Goal: Feedback & Contribution: Contribute content

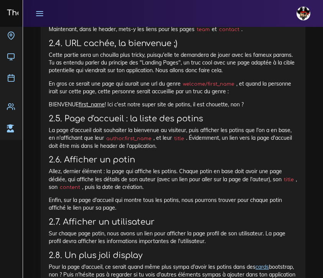
scroll to position [937, 0]
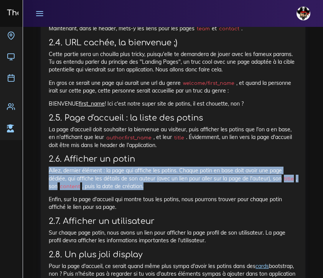
drag, startPoint x: 50, startPoint y: 170, endPoint x: 179, endPoint y: 184, distance: 130.5
click at [179, 184] on p "Allez, dernier élément : la page qui affiche les potins. Chaque potin en base d…" at bounding box center [173, 178] width 249 height 23
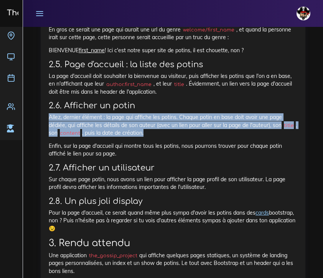
scroll to position [991, 0]
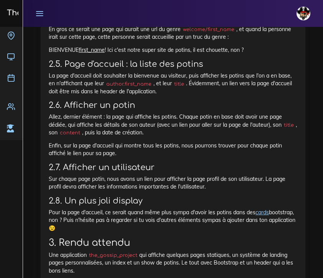
click at [49, 166] on h3 "2.7. Afficher un utilisateur" at bounding box center [173, 168] width 249 height 10
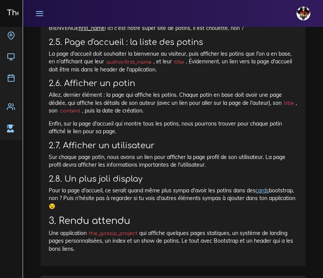
scroll to position [1018, 0]
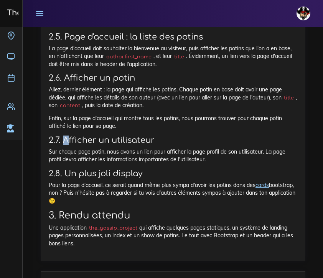
drag, startPoint x: 64, startPoint y: 138, endPoint x: 68, endPoint y: 139, distance: 4.2
click at [68, 139] on h3 "2.7. Afficher un utilisateur" at bounding box center [173, 141] width 249 height 10
click at [63, 136] on h3 "2.7. Afficher un utilisateur" at bounding box center [173, 141] width 249 height 10
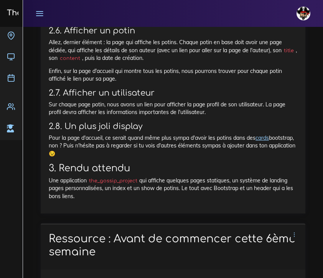
scroll to position [1067, 0]
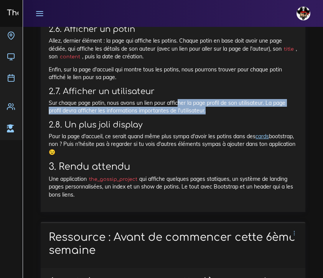
drag, startPoint x: 178, startPoint y: 98, endPoint x: 263, endPoint y: 109, distance: 85.2
click at [230, 109] on p "Sur chaque page potin, nous avons un lien pour afficher la page profil de son u…" at bounding box center [173, 107] width 249 height 16
click at [230, 108] on p "Sur chaque page potin, nous avons un lien pour afficher la page profil de son u…" at bounding box center [173, 107] width 249 height 16
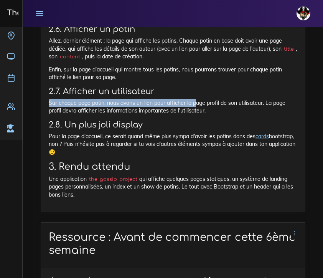
drag, startPoint x: 48, startPoint y: 101, endPoint x: 195, endPoint y: 100, distance: 147.1
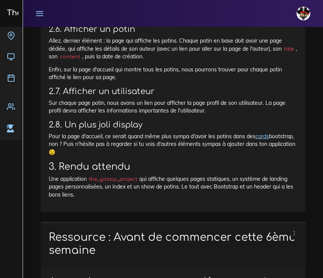
click at [221, 109] on p "Sur chaque page potin, nous avons un lien pour afficher la page profil de son u…" at bounding box center [173, 107] width 249 height 16
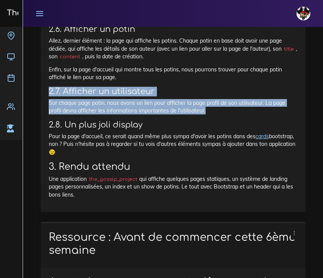
drag, startPoint x: 206, startPoint y: 109, endPoint x: 45, endPoint y: 91, distance: 161.9
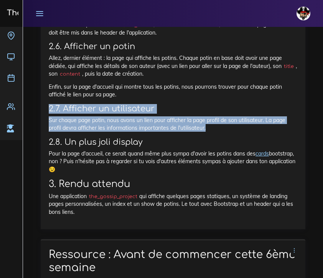
scroll to position [1049, 0]
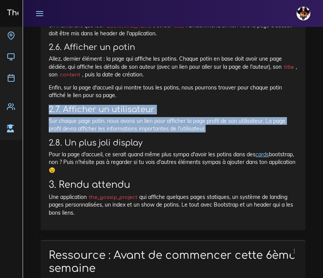
drag, startPoint x: 46, startPoint y: 45, endPoint x: 134, endPoint y: 214, distance: 189.8
copy div "2.6. Afficher un potin Allez, dernier élément : la page qui affiche les potins.…"
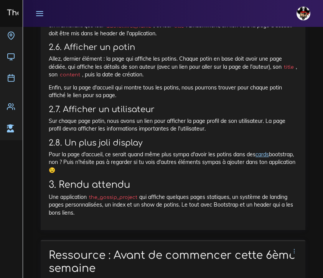
click at [115, 179] on h2 "3. Rendu attendu" at bounding box center [173, 184] width 249 height 11
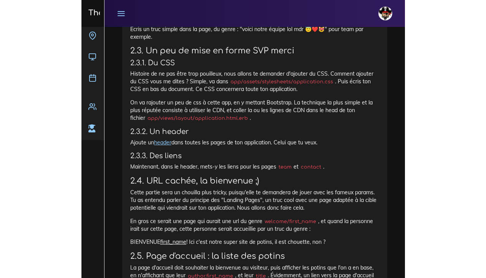
scroll to position [795, 0]
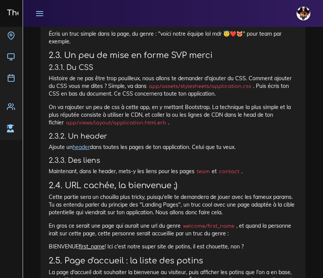
drag, startPoint x: 217, startPoint y: 118, endPoint x: 192, endPoint y: 118, distance: 24.6
click at [210, 118] on p "On va rajouter un peu de css à cette app, en y mettant Bootstrap. La technique …" at bounding box center [173, 114] width 249 height 23
click at [108, 124] on code "app/views/layout/application.html.erb" at bounding box center [116, 123] width 104 height 8
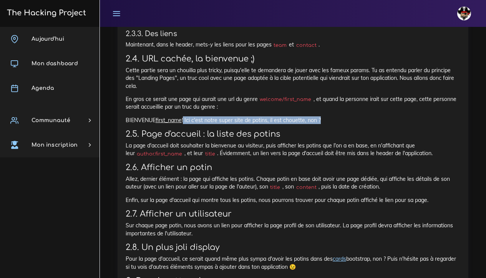
drag, startPoint x: 184, startPoint y: 121, endPoint x: 321, endPoint y: 121, distance: 136.7
click at [230, 121] on p "BIENVENUE first_name ! Ici c'est notre super site de potins, il est chouette, n…" at bounding box center [293, 120] width 334 height 8
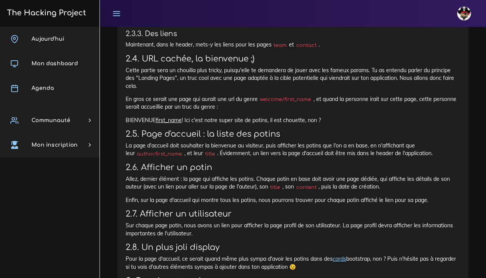
click at [230, 102] on p "En gros ce serait une page qui aurait une url du genre welcome/first_name , et …" at bounding box center [293, 103] width 334 height 16
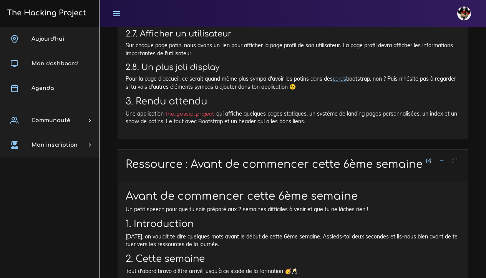
scroll to position [984, 0]
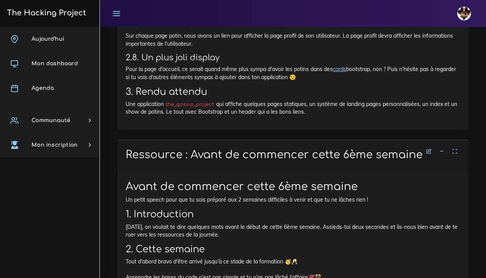
drag, startPoint x: 126, startPoint y: 106, endPoint x: 305, endPoint y: 114, distance: 179.1
copy div "The Gossip Project, les premières views Nous allons te demander de faire une ap…"
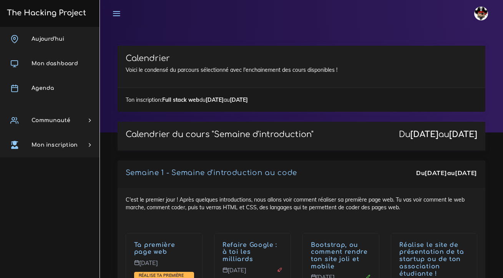
scroll to position [2257, 0]
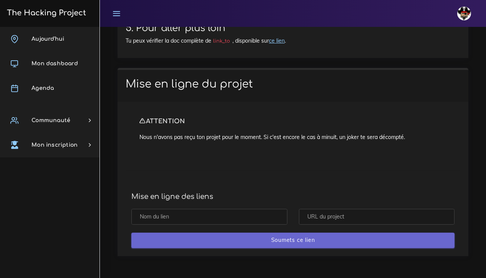
scroll to position [6565, 0]
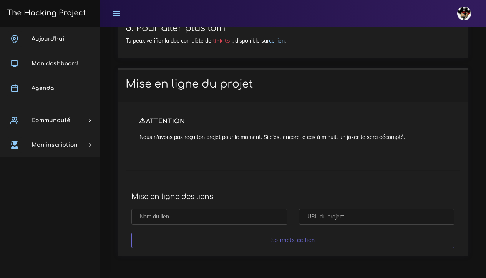
click at [166, 217] on input "text" at bounding box center [209, 217] width 156 height 16
type input "p"
type input "Potin06_10"
click at [326, 219] on input "text" at bounding box center [377, 217] width 156 height 16
paste input "https://github.com/jobeejobaa/Potin06_10"
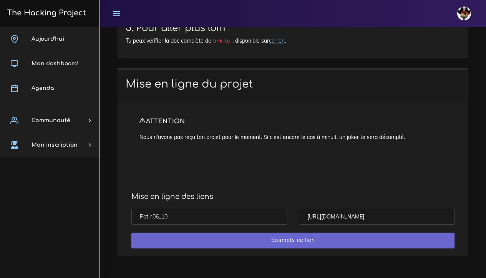
type input "https://github.com/jobeejobaa/Potin06_10"
click at [318, 240] on input "Soumets ce lien" at bounding box center [292, 241] width 323 height 16
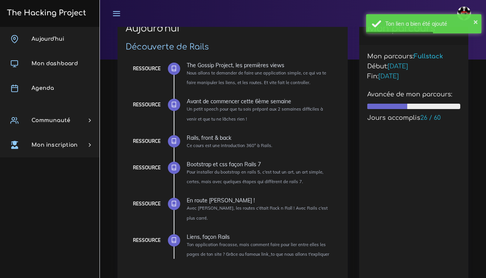
scroll to position [75, 0]
